Goal: Task Accomplishment & Management: Complete application form

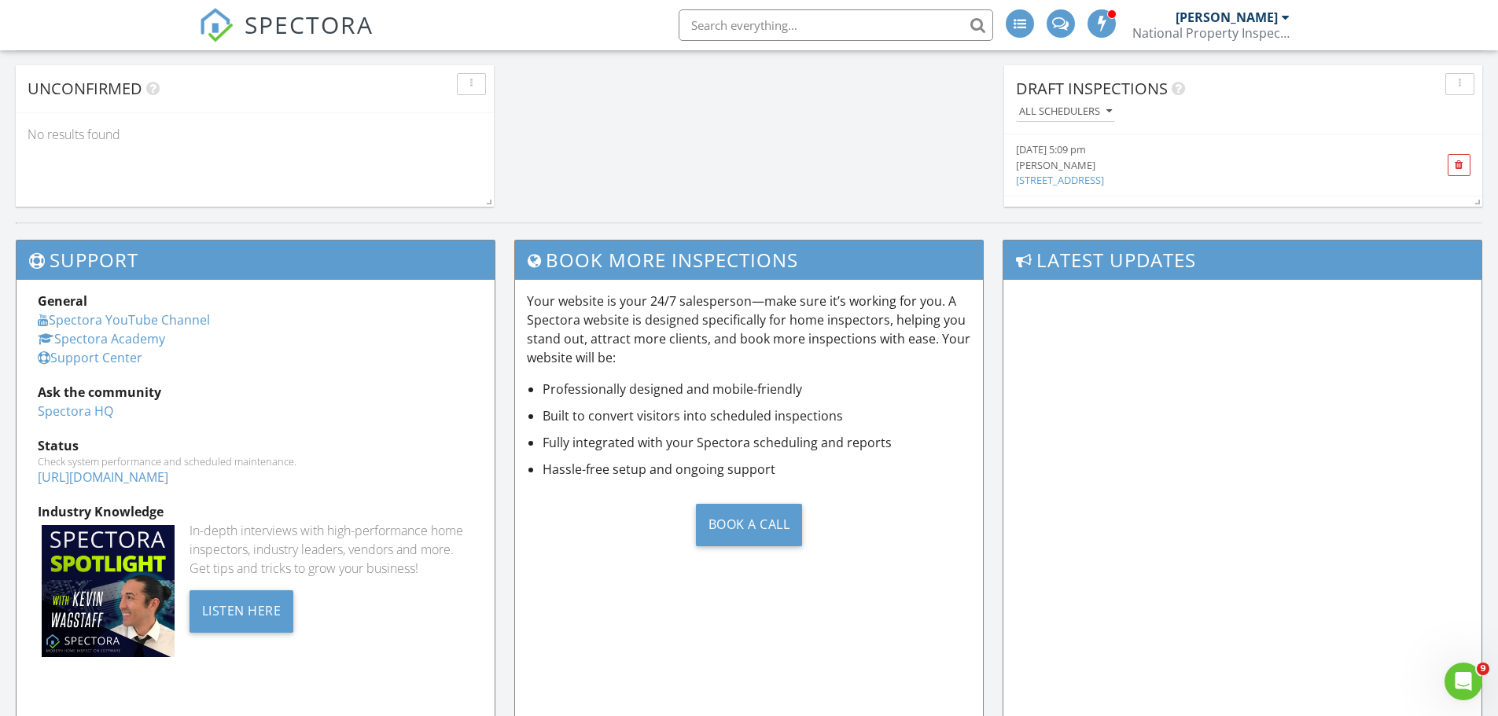
scroll to position [1387, 0]
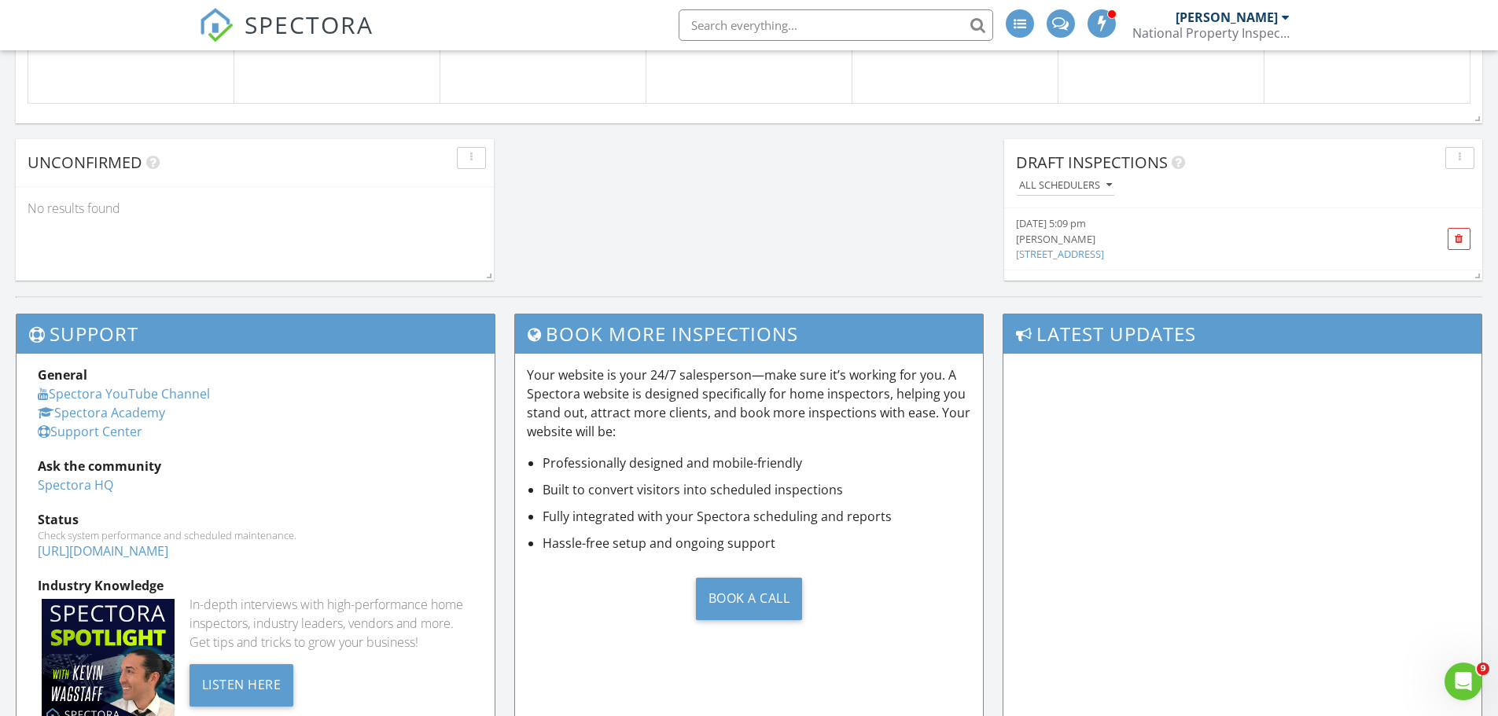
click at [1101, 257] on link "10518 Courageous Dr, Indianapolis, IN" at bounding box center [1060, 254] width 88 height 14
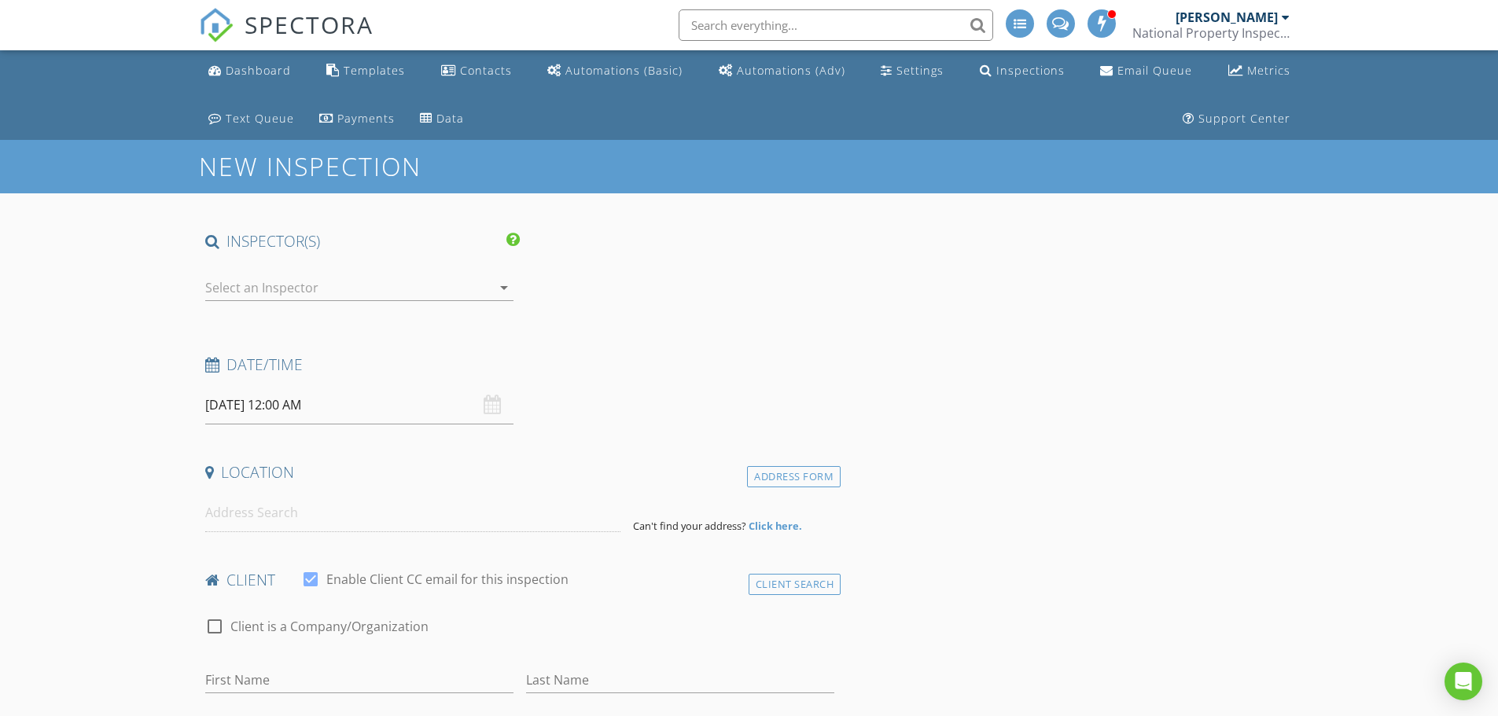
type input "[PERSON_NAME]"
type input "[EMAIL_ADDRESS][DOMAIN_NAME]"
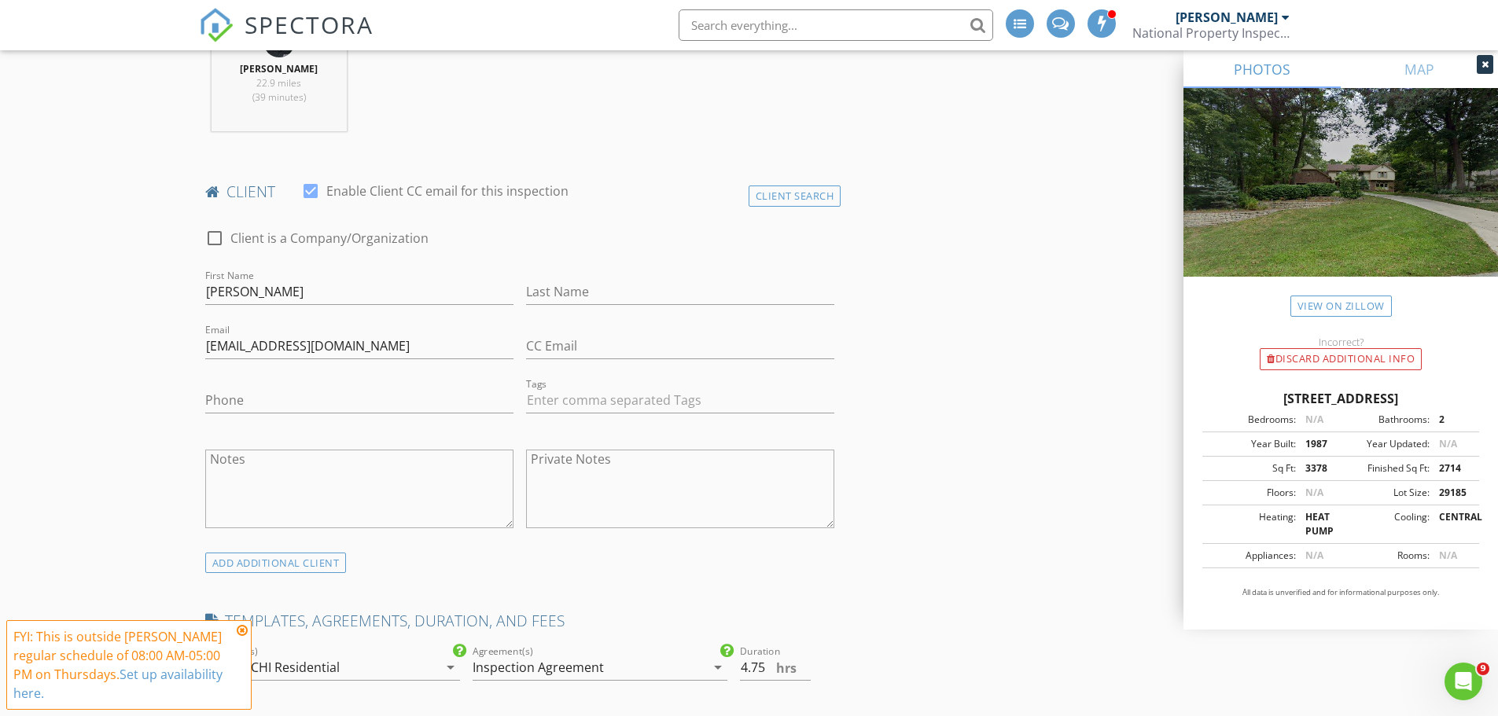
scroll to position [786, 0]
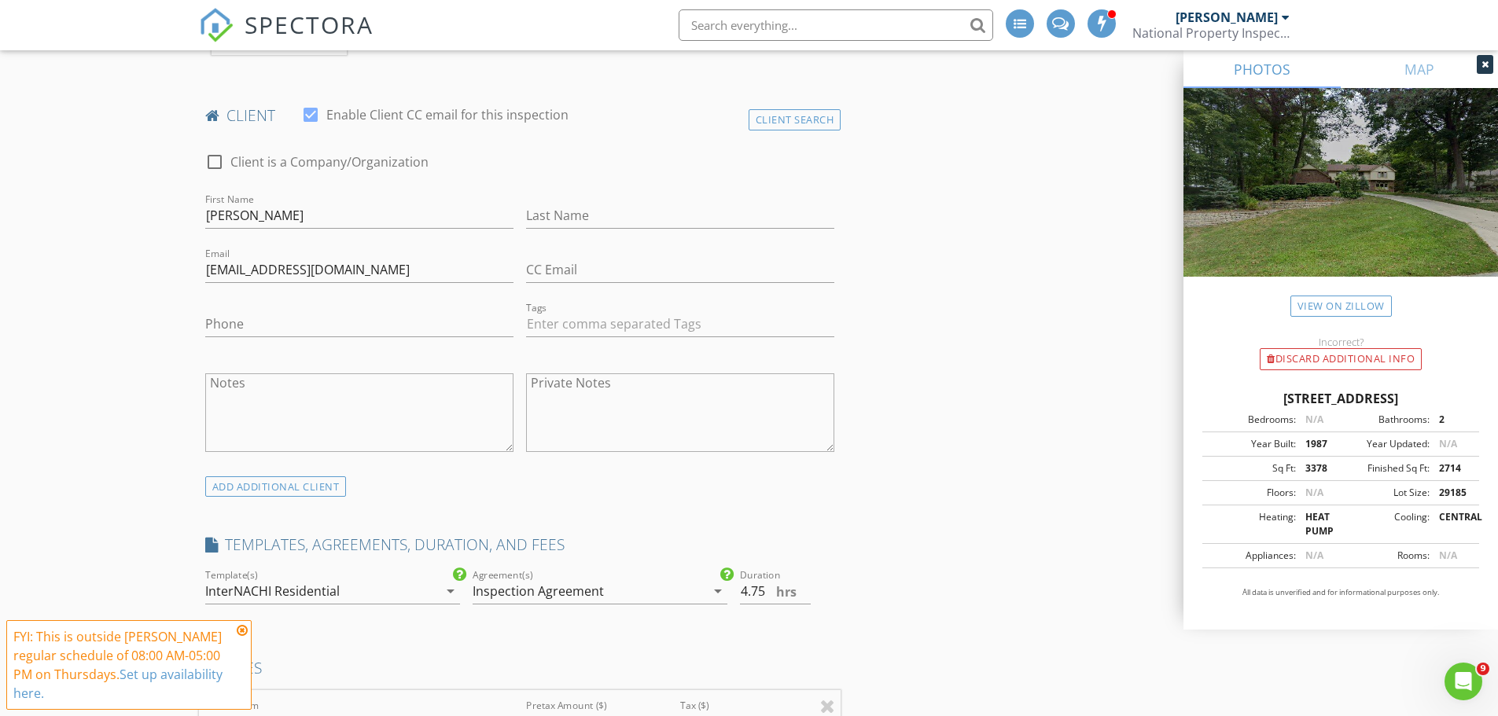
click at [241, 631] on icon at bounding box center [242, 630] width 11 height 13
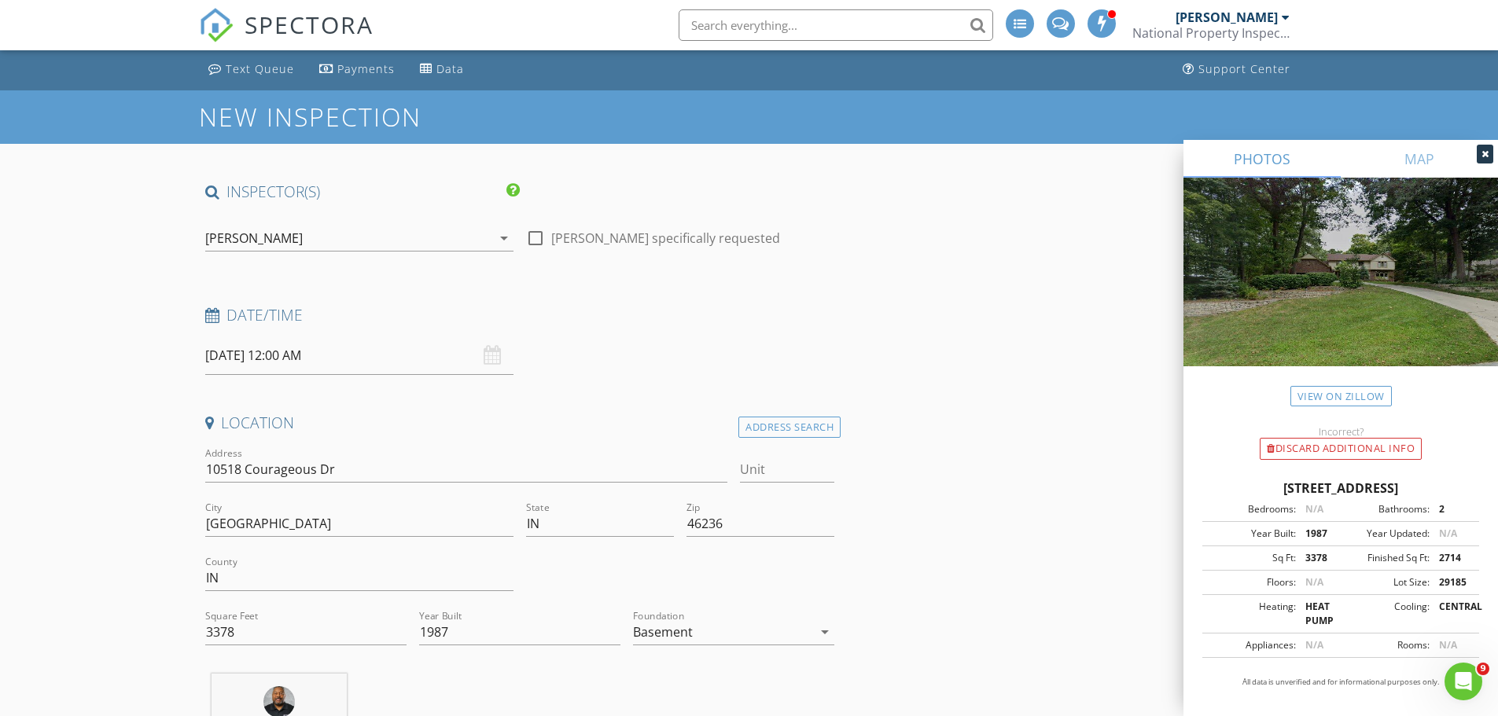
scroll to position [0, 0]
